Goal: Transaction & Acquisition: Purchase product/service

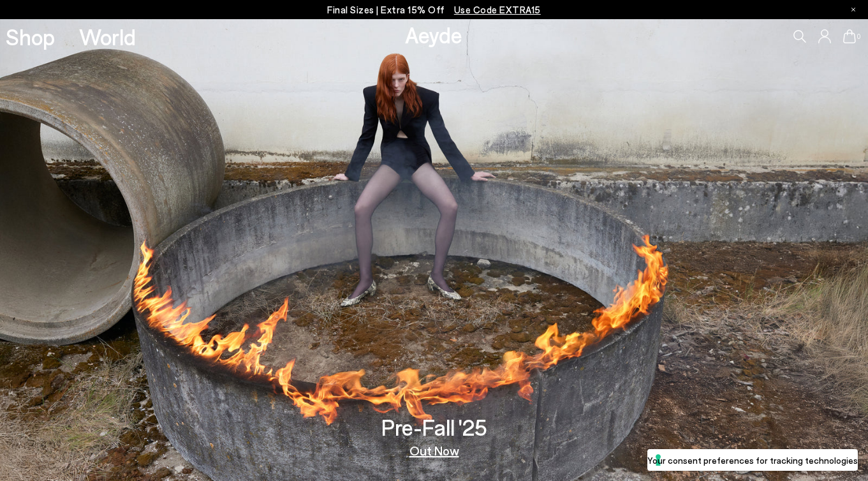
click at [430, 448] on link "Out Now" at bounding box center [434, 450] width 50 height 13
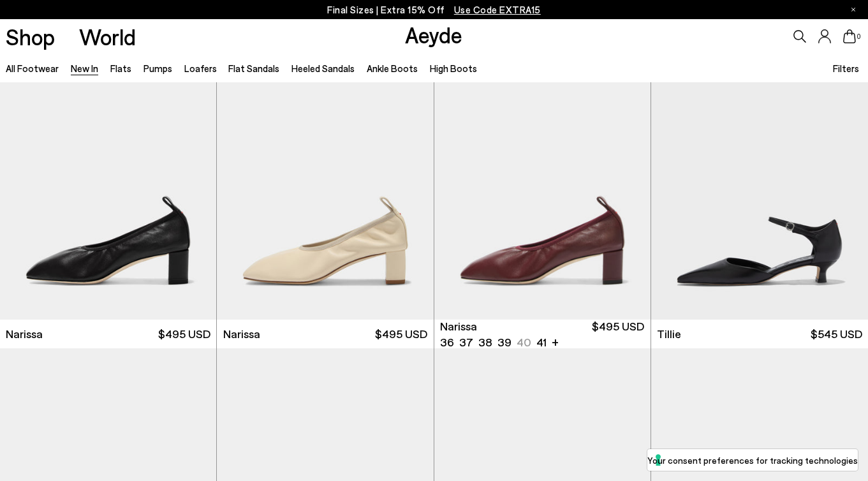
scroll to position [2142, 0]
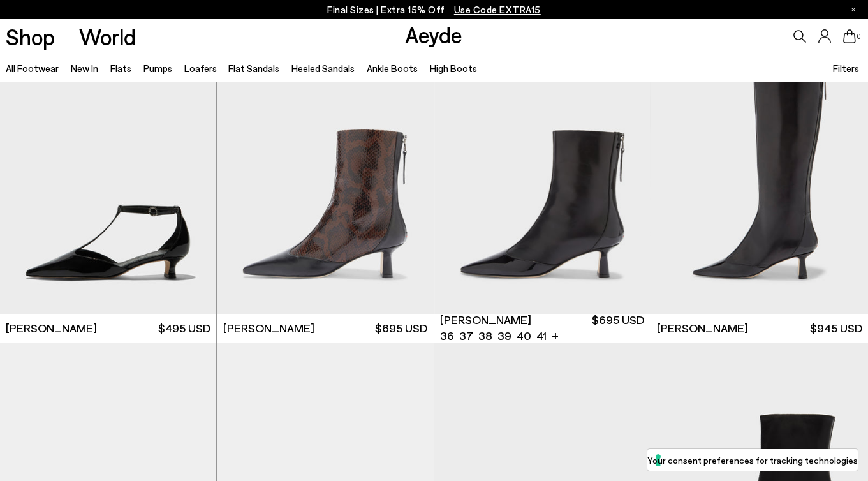
scroll to position [2750, 0]
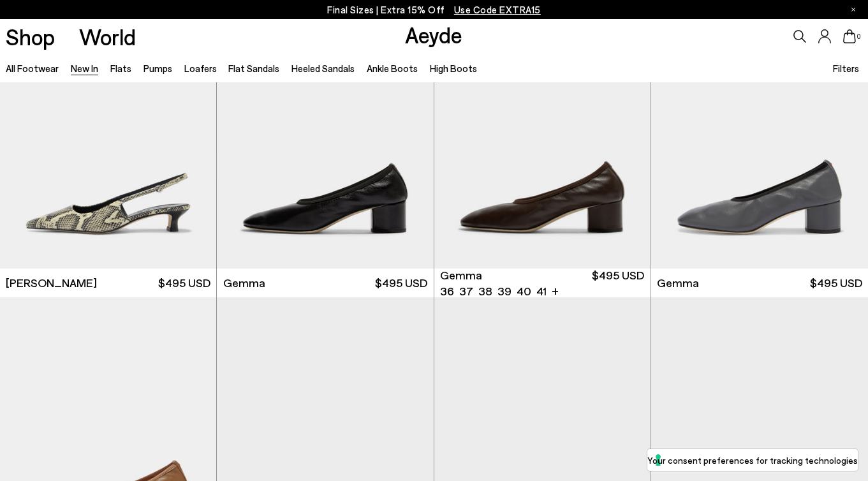
scroll to position [6107, 0]
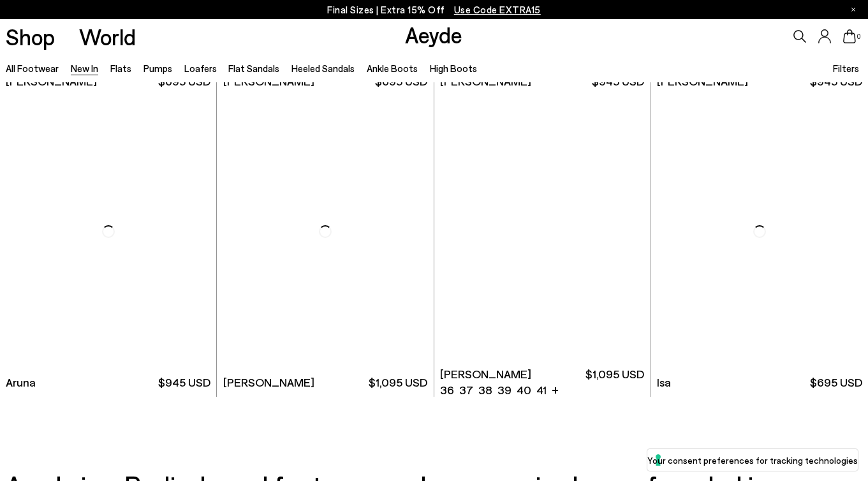
scroll to position [9910, 0]
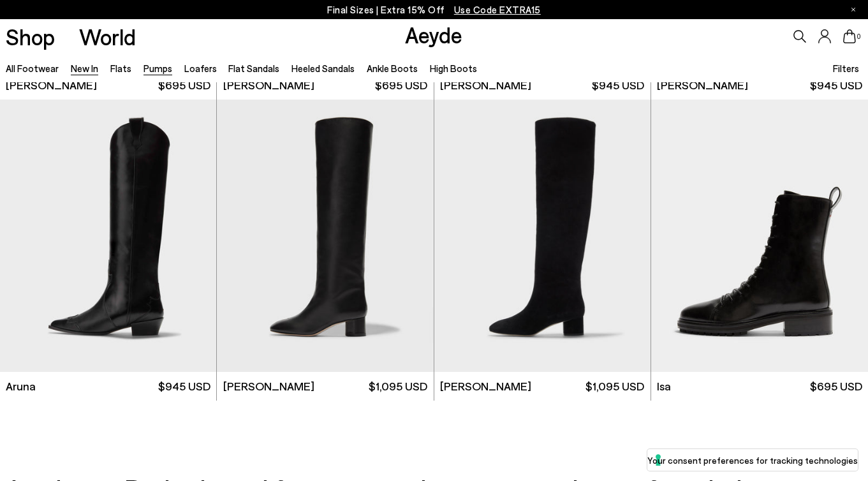
click at [151, 70] on link "Pumps" at bounding box center [158, 68] width 29 height 11
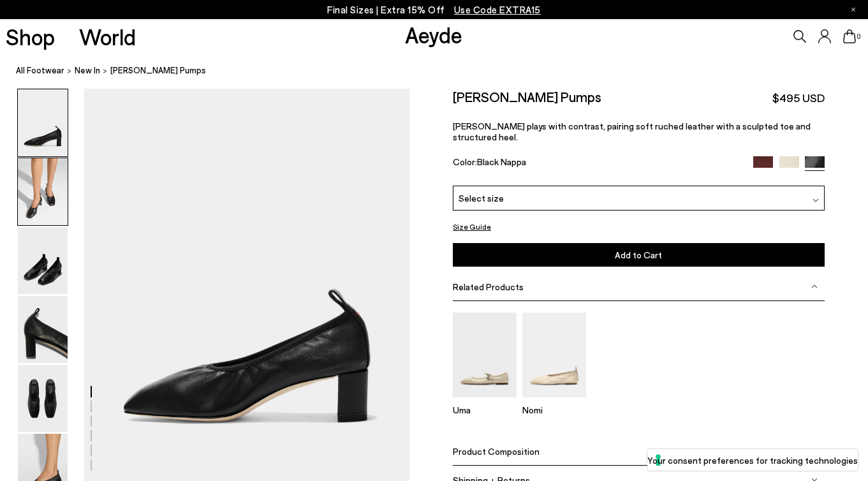
click at [36, 179] on img at bounding box center [43, 191] width 50 height 67
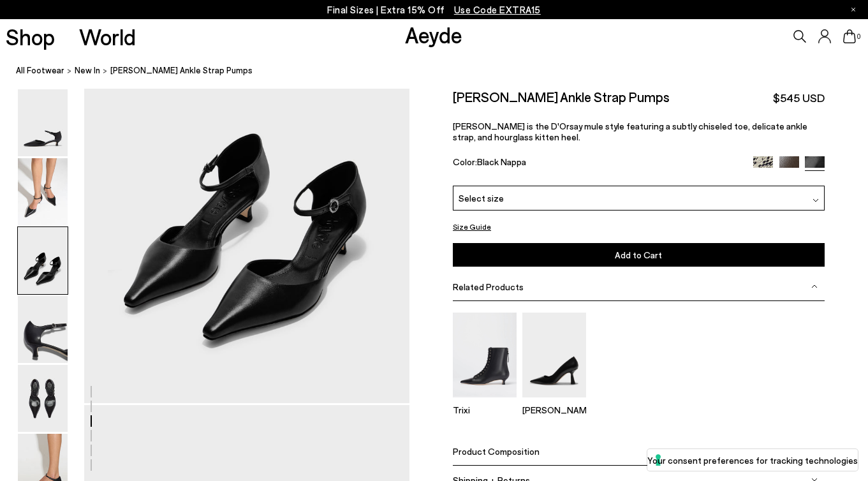
scroll to position [1021, 0]
